Goal: Information Seeking & Learning: Learn about a topic

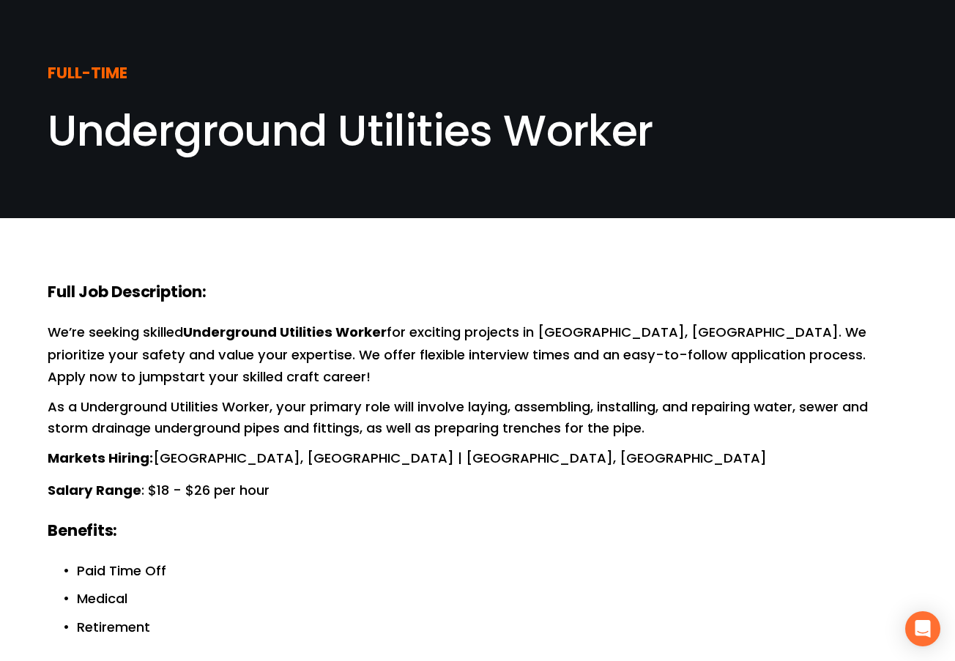
drag, startPoint x: 442, startPoint y: 289, endPoint x: 362, endPoint y: 319, distance: 86.0
click at [438, 285] on h4 "Full Job Description:" at bounding box center [478, 292] width 860 height 23
drag, startPoint x: 50, startPoint y: 284, endPoint x: 291, endPoint y: 297, distance: 242.0
click at [318, 290] on h4 "Full Job Description:" at bounding box center [478, 292] width 860 height 23
drag, startPoint x: 122, startPoint y: 310, endPoint x: 249, endPoint y: 353, distance: 133.9
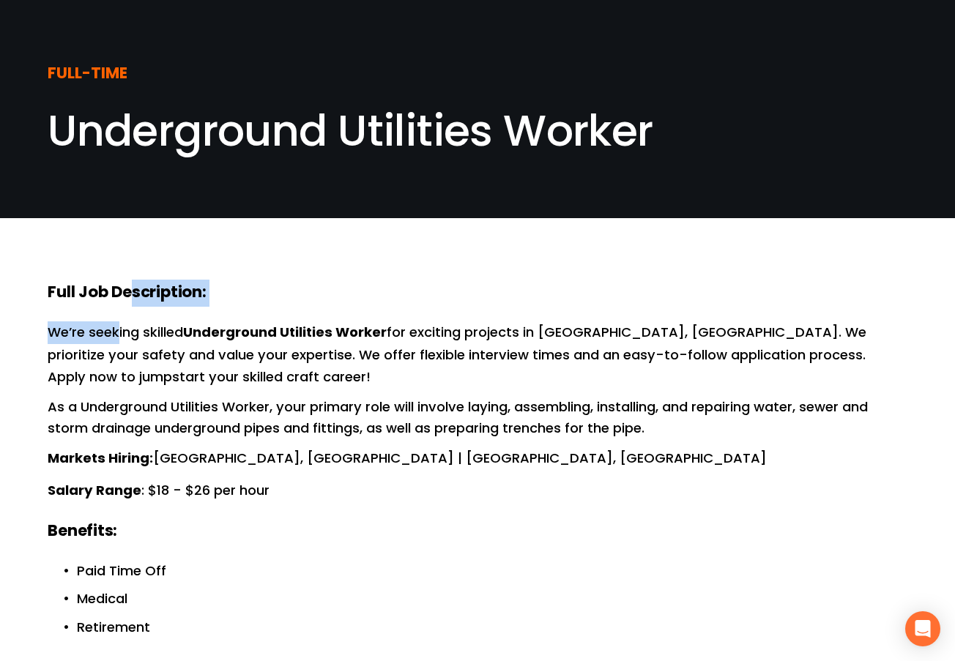
click at [69, 335] on p "We’re seeking skilled Underground Utilities Worker for exciting projects in [GE…" at bounding box center [478, 354] width 860 height 66
click at [50, 365] on p "We’re seeking skilled Underground Utilities Worker for exciting projects in [GE…" at bounding box center [478, 354] width 860 height 66
click at [318, 347] on p "We’re seeking skilled Underground Utilities Worker for exciting projects in [GE…" at bounding box center [478, 354] width 860 height 66
drag, startPoint x: 200, startPoint y: 328, endPoint x: 269, endPoint y: 343, distance: 70.4
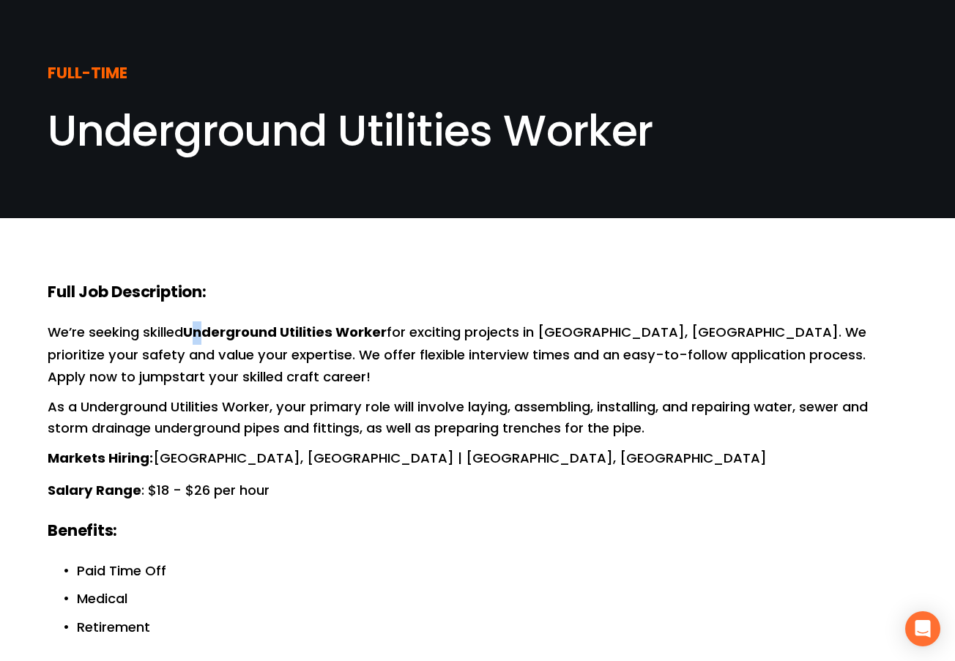
click at [227, 330] on strong "Underground Utilities Worker" at bounding box center [285, 333] width 204 height 23
drag, startPoint x: 147, startPoint y: 342, endPoint x: 170, endPoint y: 344, distance: 22.8
click at [149, 342] on p "We’re seeking skilled Underground Utilities Worker for exciting projects in [GE…" at bounding box center [478, 354] width 860 height 66
drag, startPoint x: 271, startPoint y: 341, endPoint x: 198, endPoint y: 330, distance: 74.1
click at [266, 341] on strong "Underground Utilities Worker" at bounding box center [285, 333] width 204 height 23
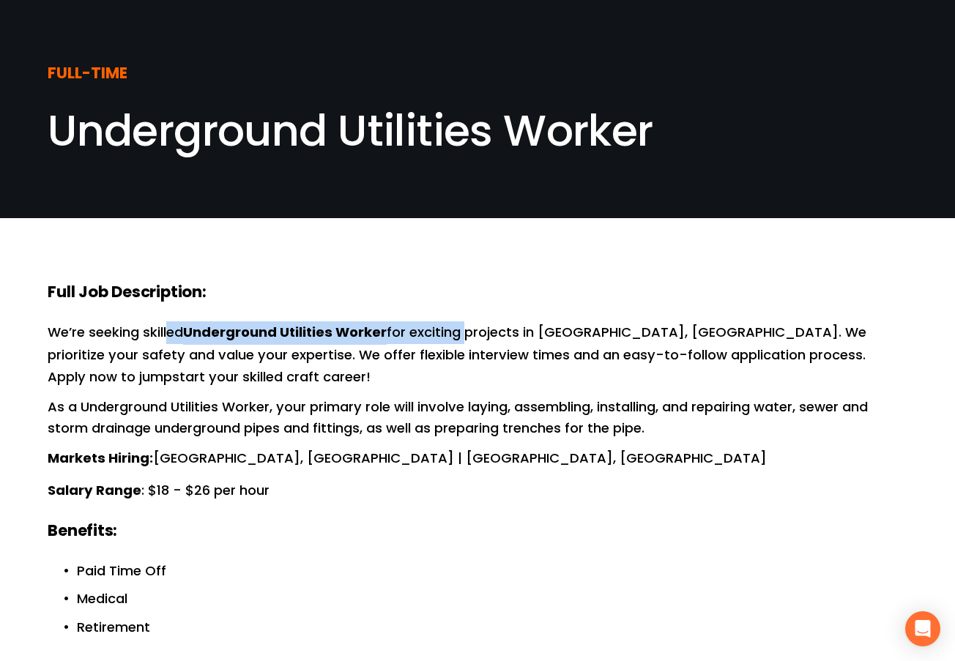
drag, startPoint x: 174, startPoint y: 323, endPoint x: 364, endPoint y: 328, distance: 189.7
click at [469, 338] on p "We’re seeking skilled Underground Utilities Worker for exciting projects in [GE…" at bounding box center [478, 354] width 860 height 66
drag, startPoint x: 536, startPoint y: 333, endPoint x: 327, endPoint y: 341, distance: 208.9
click at [325, 341] on p "We’re seeking skilled Underground Utilities Worker for exciting projects in [GE…" at bounding box center [478, 354] width 860 height 66
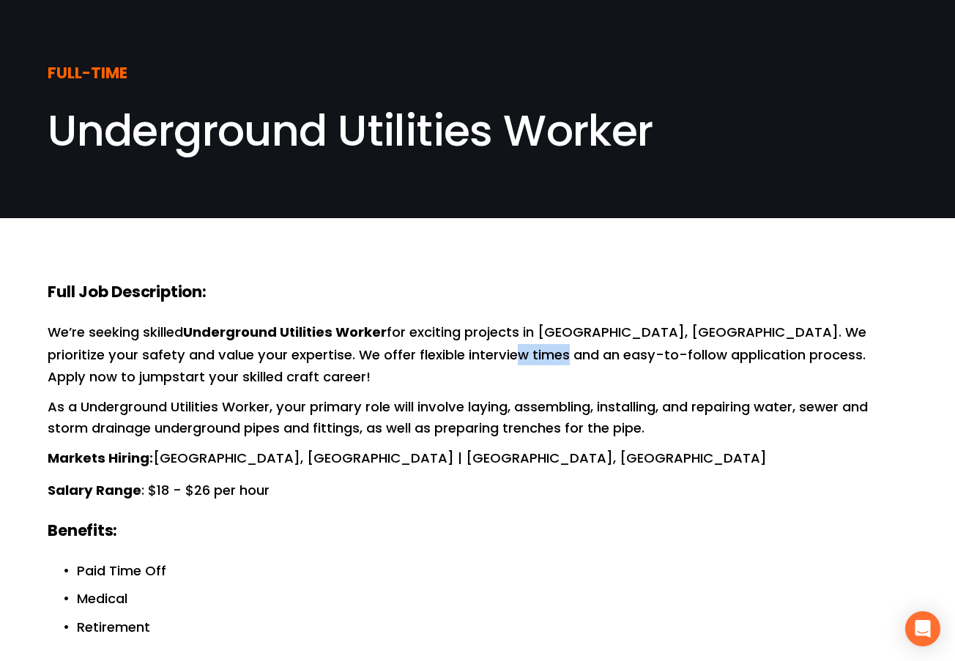
click at [516, 349] on p "We’re seeking skilled Underground Utilities Worker for exciting projects in [GE…" at bounding box center [478, 354] width 860 height 66
drag, startPoint x: 567, startPoint y: 383, endPoint x: 537, endPoint y: 387, distance: 30.3
click at [539, 387] on p "We’re seeking skilled Underground Utilities Worker for exciting projects in [GE…" at bounding box center [478, 354] width 860 height 66
click at [538, 387] on p "We’re seeking skilled Underground Utilities Worker for exciting projects in [GE…" at bounding box center [478, 354] width 860 height 66
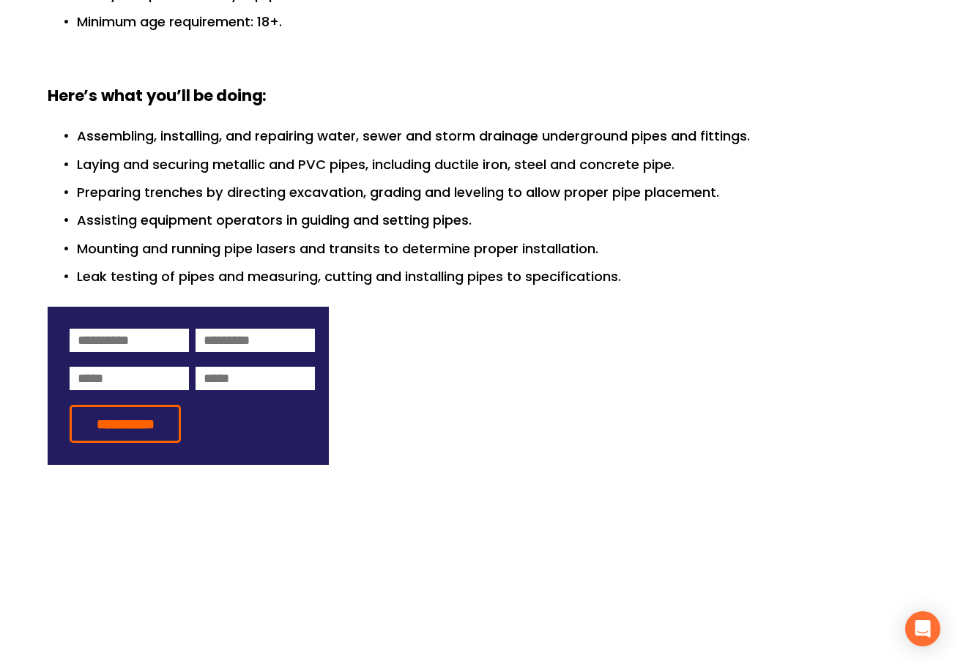
scroll to position [1025, 0]
